Goal: Entertainment & Leisure: Consume media (video, audio)

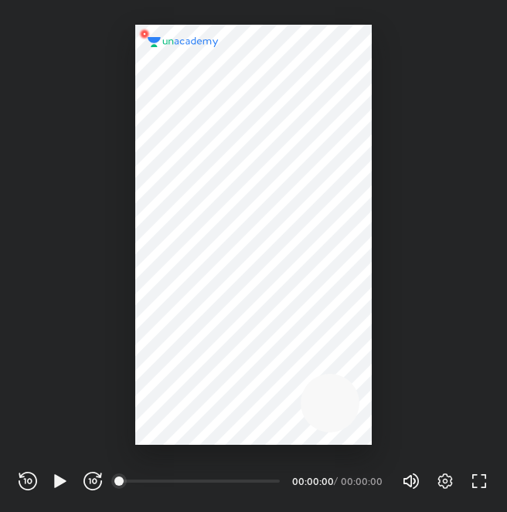
scroll to position [512, 507]
click at [63, 484] on icon "button" at bounding box center [60, 481] width 12 height 13
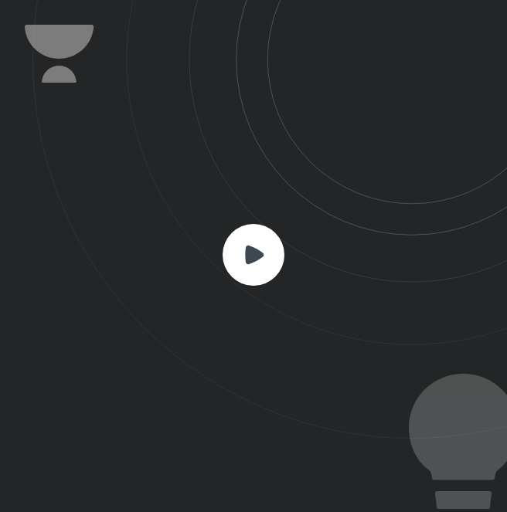
click at [248, 260] on icon at bounding box center [254, 254] width 19 height 19
click at [248, 248] on icon at bounding box center [254, 254] width 19 height 19
click at [271, 251] on rect at bounding box center [254, 255] width 62 height 62
click at [265, 251] on rect at bounding box center [254, 255] width 62 height 62
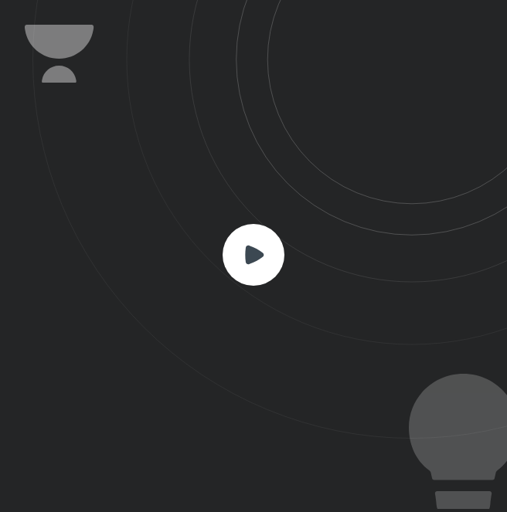
click at [263, 251] on rect at bounding box center [254, 255] width 62 height 62
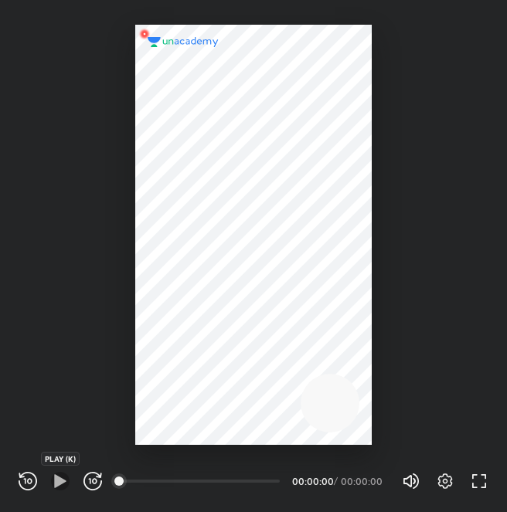
click at [52, 481] on icon "button" at bounding box center [60, 481] width 19 height 19
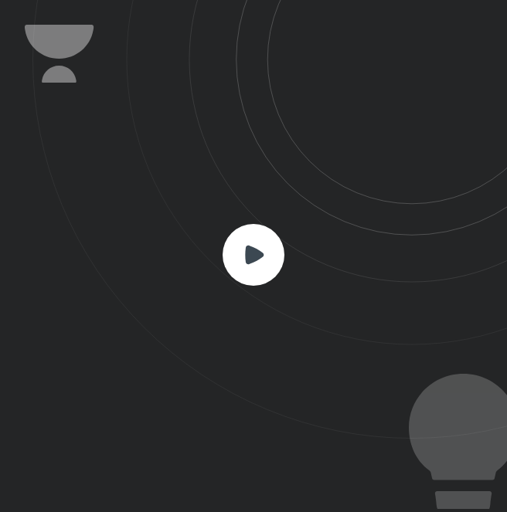
click at [262, 247] on rect at bounding box center [254, 255] width 62 height 62
click at [254, 264] on rect at bounding box center [254, 255] width 62 height 62
click at [253, 251] on icon at bounding box center [254, 254] width 19 height 19
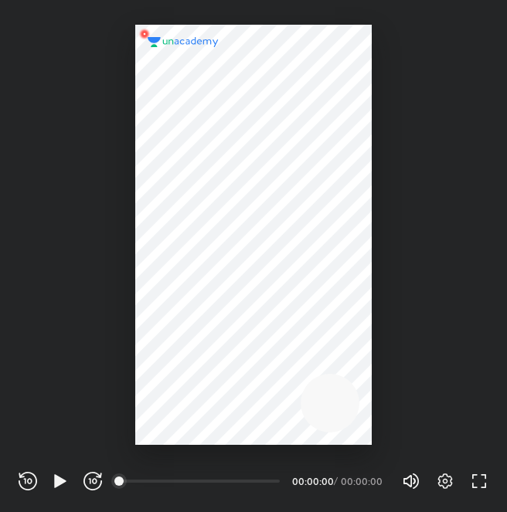
drag, startPoint x: 259, startPoint y: 239, endPoint x: 254, endPoint y: 336, distance: 97.5
click at [227, 388] on div at bounding box center [253, 235] width 237 height 420
drag, startPoint x: 254, startPoint y: 336, endPoint x: 142, endPoint y: 223, distance: 159.0
click at [9, 195] on div at bounding box center [253, 222] width 507 height 445
click at [61, 479] on icon "button" at bounding box center [60, 481] width 12 height 13
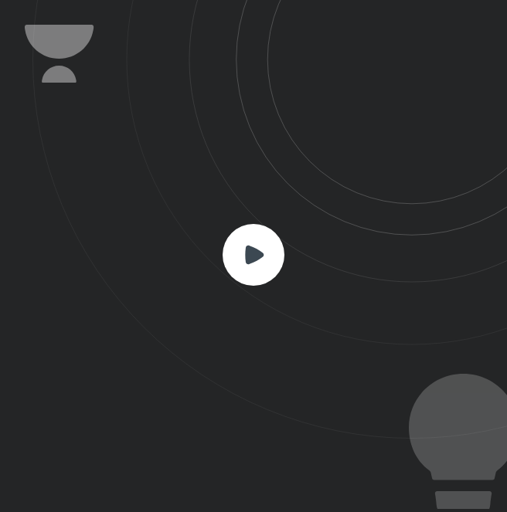
click at [257, 255] on icon at bounding box center [254, 254] width 19 height 19
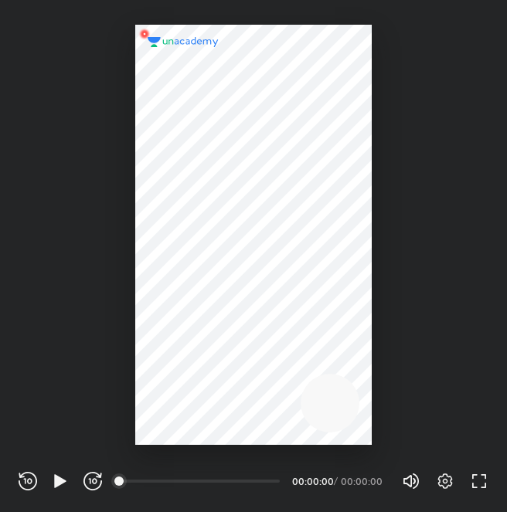
scroll to position [512, 507]
click at [62, 479] on icon "button" at bounding box center [60, 481] width 12 height 13
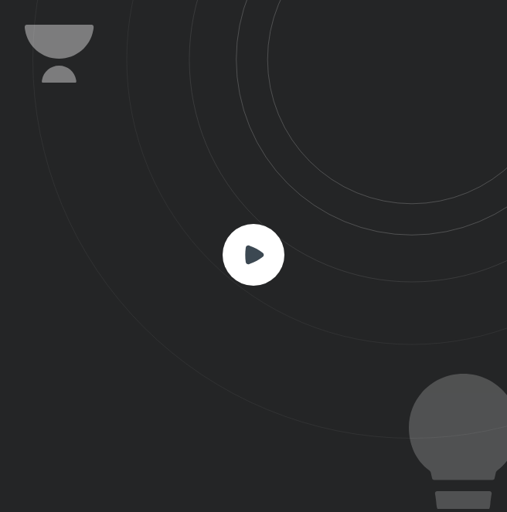
click at [245, 273] on rect at bounding box center [254, 255] width 62 height 62
click at [274, 243] on rect at bounding box center [254, 255] width 62 height 62
click at [260, 265] on rect at bounding box center [254, 255] width 62 height 62
click at [254, 251] on icon at bounding box center [254, 254] width 19 height 19
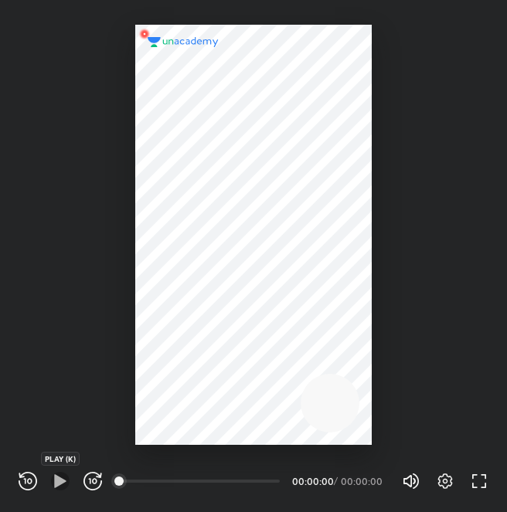
click at [53, 479] on icon "button" at bounding box center [60, 481] width 19 height 19
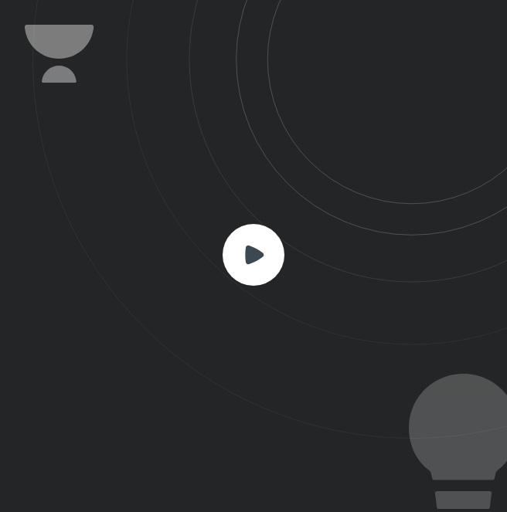
click at [251, 266] on rect at bounding box center [254, 255] width 62 height 62
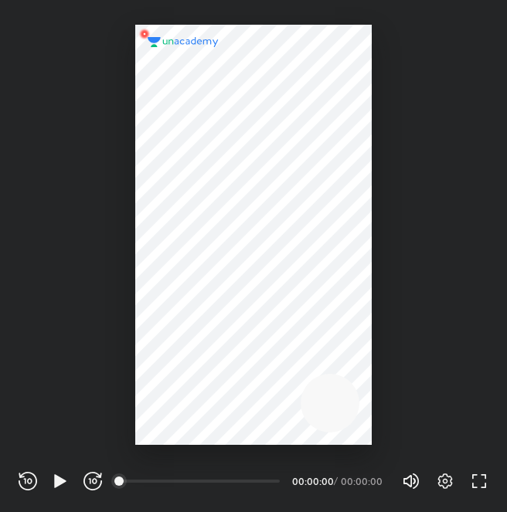
scroll to position [512, 507]
